Goal: Complete application form

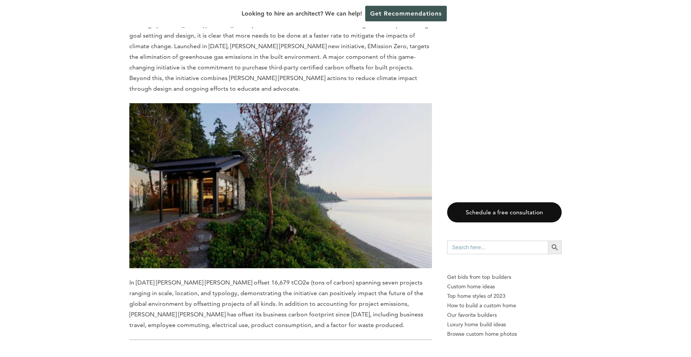
scroll to position [680, 0]
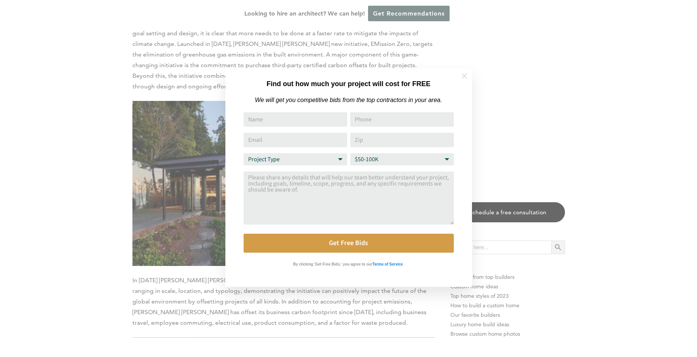
click at [466, 76] on icon at bounding box center [464, 76] width 8 height 8
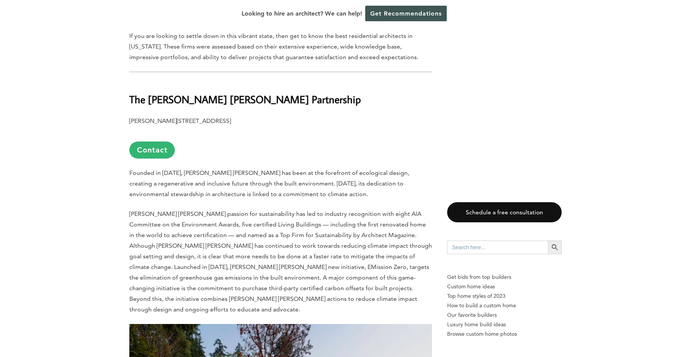
scroll to position [449, 0]
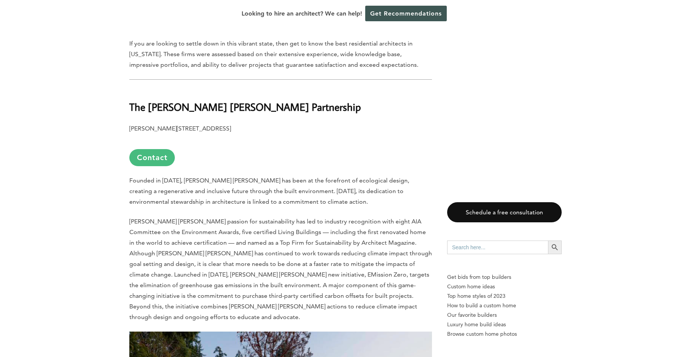
click at [148, 156] on link "Contact" at bounding box center [152, 157] width 46 height 17
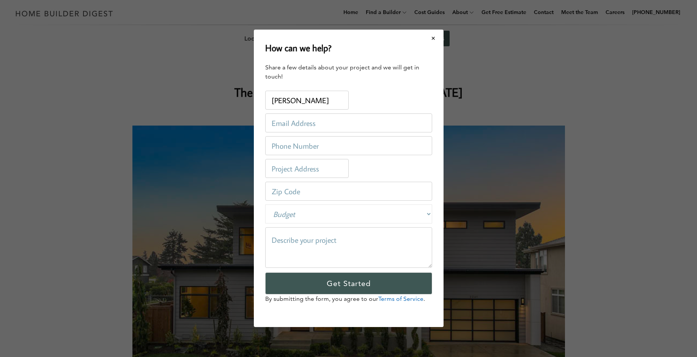
click at [251, 154] on div "How can we help? Share a few details about your project and we will get in touc…" at bounding box center [348, 178] width 697 height 357
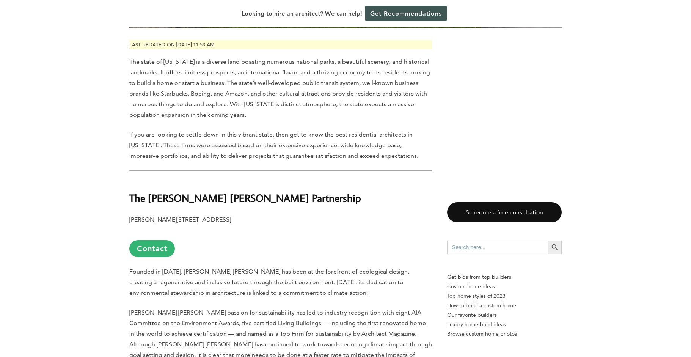
scroll to position [498, 0]
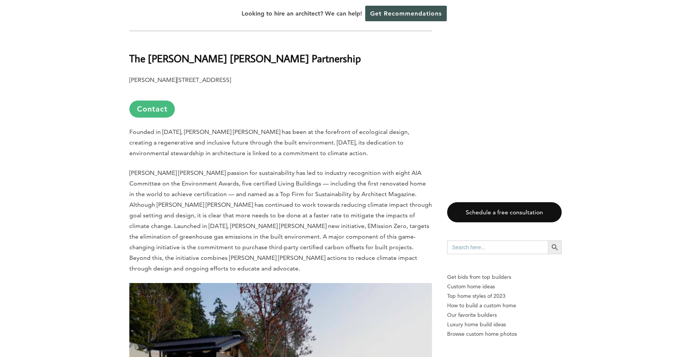
click at [158, 109] on link "Contact" at bounding box center [152, 109] width 46 height 17
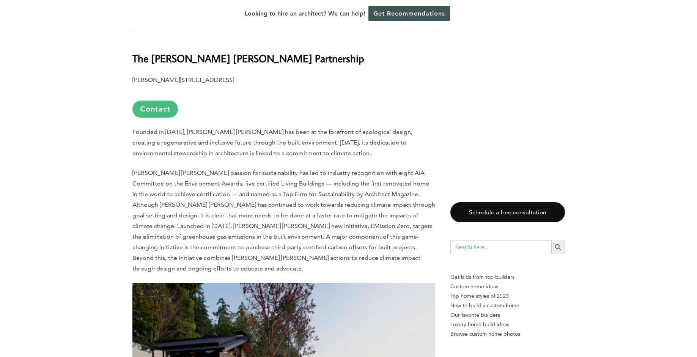
scroll to position [0, 0]
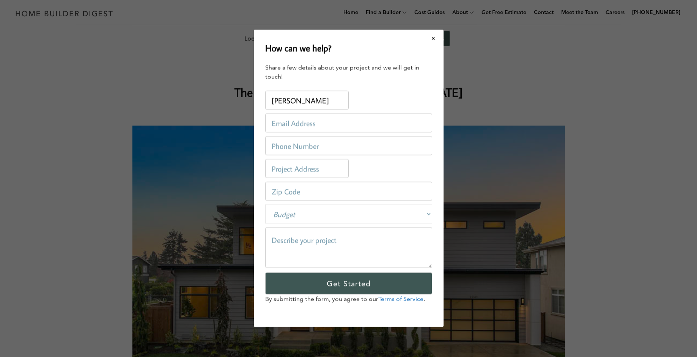
type input "[PERSON_NAME]"
click at [304, 125] on input "email" at bounding box center [348, 123] width 167 height 19
type input "[EMAIL_ADDRESS][DOMAIN_NAME]"
click at [299, 145] on input "tel" at bounding box center [348, 146] width 167 height 19
type input "[PHONE_NUMBER]"
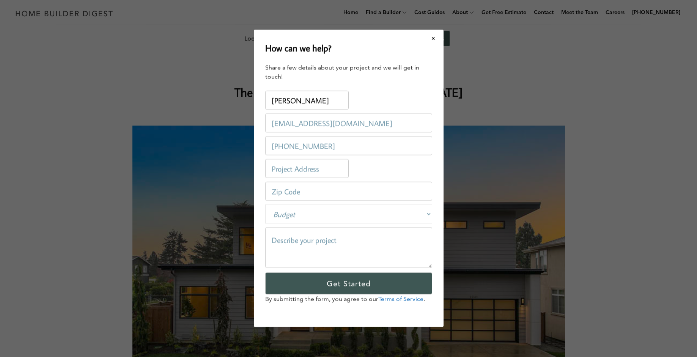
click at [293, 171] on input "text" at bounding box center [306, 168] width 83 height 19
type input "[STREET_ADDRESS]"
click at [377, 194] on input "number" at bounding box center [348, 191] width 167 height 19
type input "98229"
select select "250000-500000"
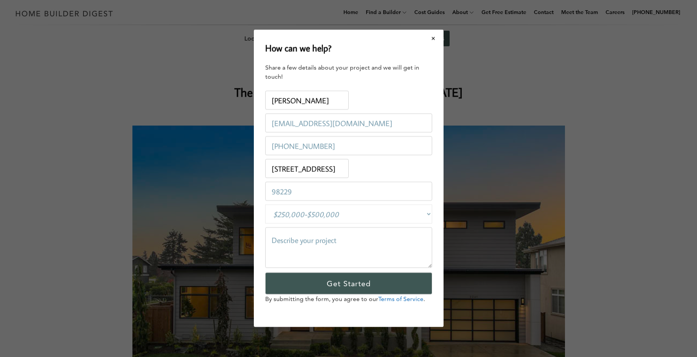
click option "$250,000-$500,000" at bounding box center [0, 0] width 0 height 0
click at [305, 239] on textarea at bounding box center [348, 248] width 167 height 41
drag, startPoint x: 307, startPoint y: 263, endPoint x: 262, endPoint y: 219, distance: 62.0
click at [265, 228] on textarea "We are hoping to add a second level to our home, complete with a two-story libr…" at bounding box center [348, 248] width 167 height 41
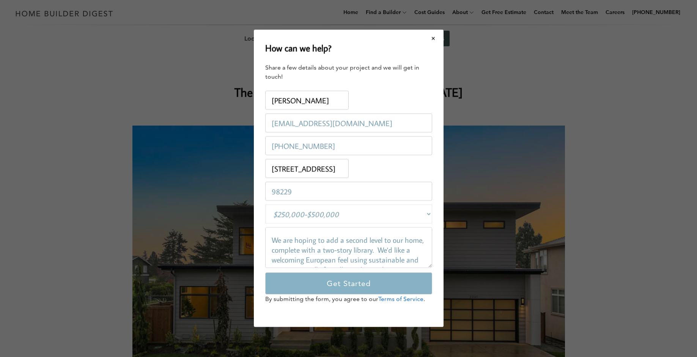
type textarea "We are hoping to add a second level to our home, complete with a two-story libr…"
click at [298, 282] on input "Get Started" at bounding box center [348, 284] width 167 height 22
